Goal: Transaction & Acquisition: Obtain resource

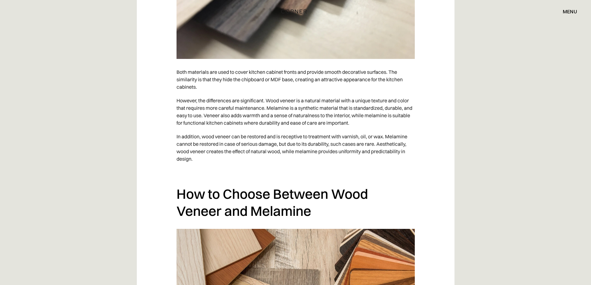
scroll to position [1939, 0]
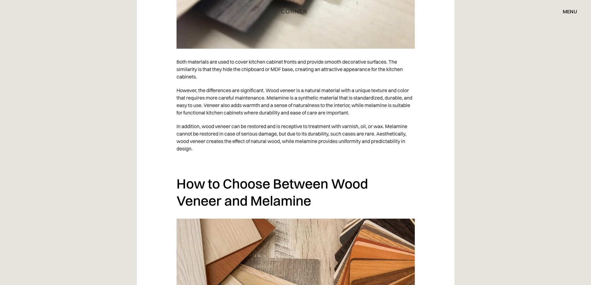
click at [572, 13] on div "menu" at bounding box center [570, 11] width 14 height 5
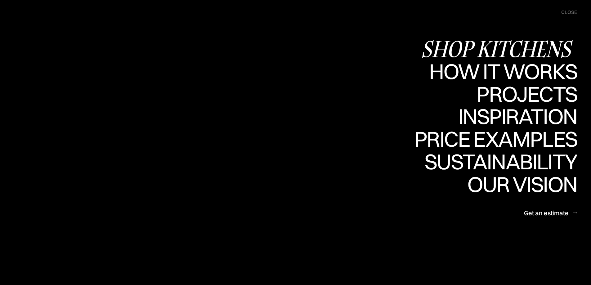
click at [492, 50] on div "Shop Kitchens" at bounding box center [499, 49] width 156 height 22
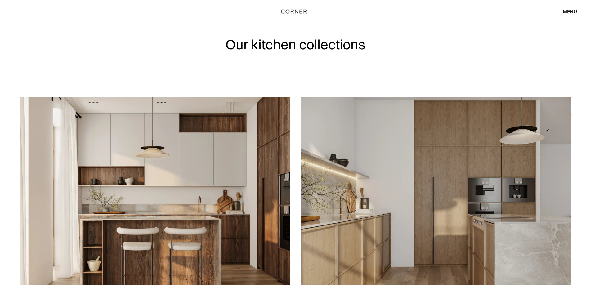
click at [572, 14] on div "menu" at bounding box center [570, 11] width 14 height 5
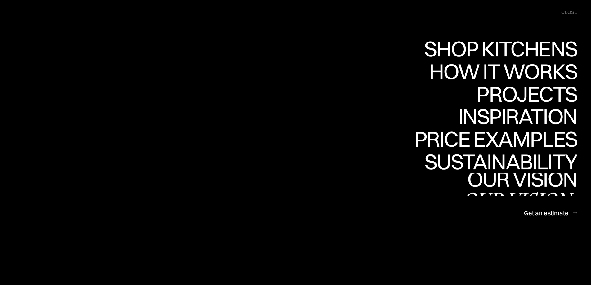
click at [532, 212] on div "Get an estimate" at bounding box center [546, 213] width 45 height 8
